Goal: Information Seeking & Learning: Learn about a topic

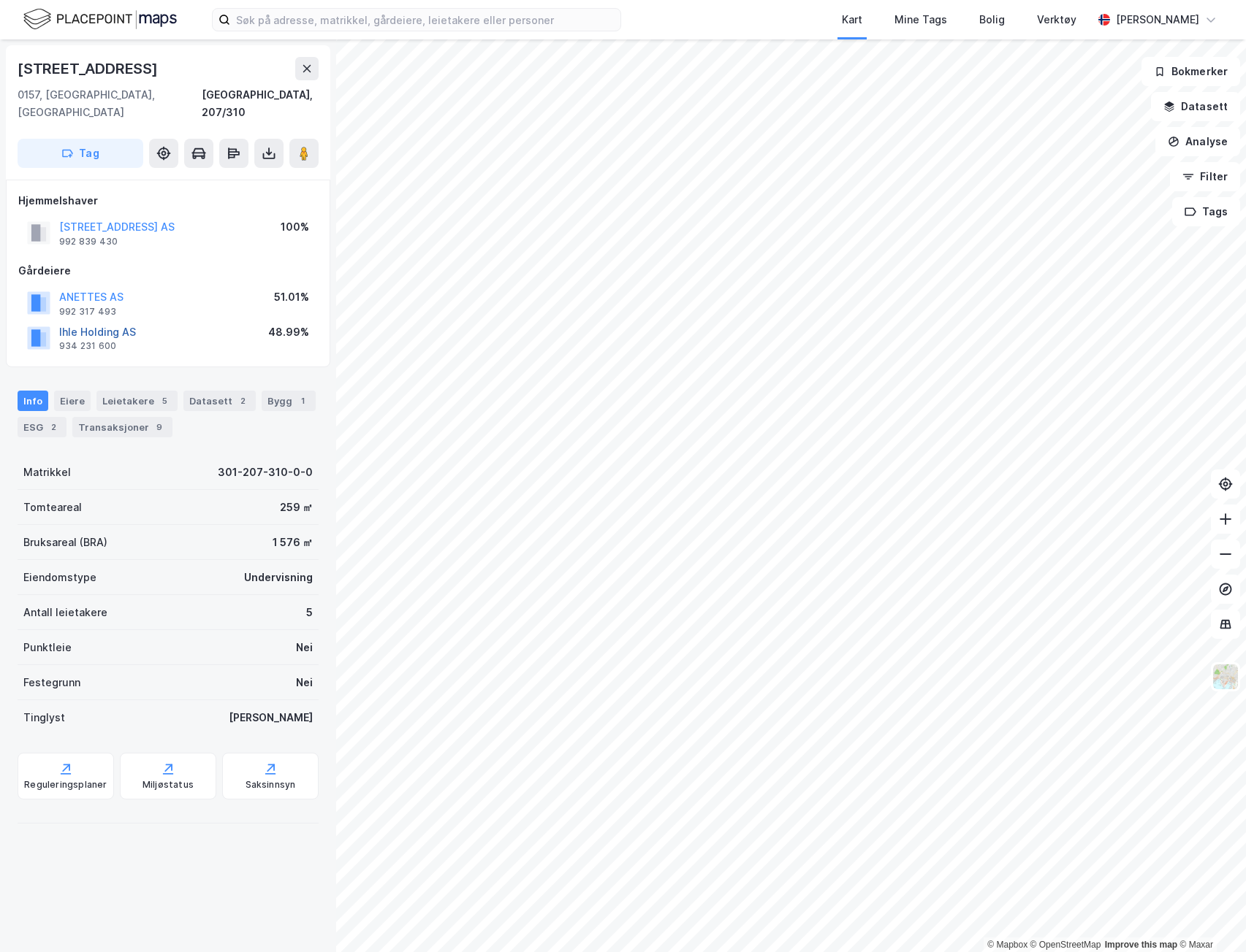
click at [0, 0] on button "Ihle Holding AS" at bounding box center [0, 0] width 0 height 0
